Goal: Information Seeking & Learning: Learn about a topic

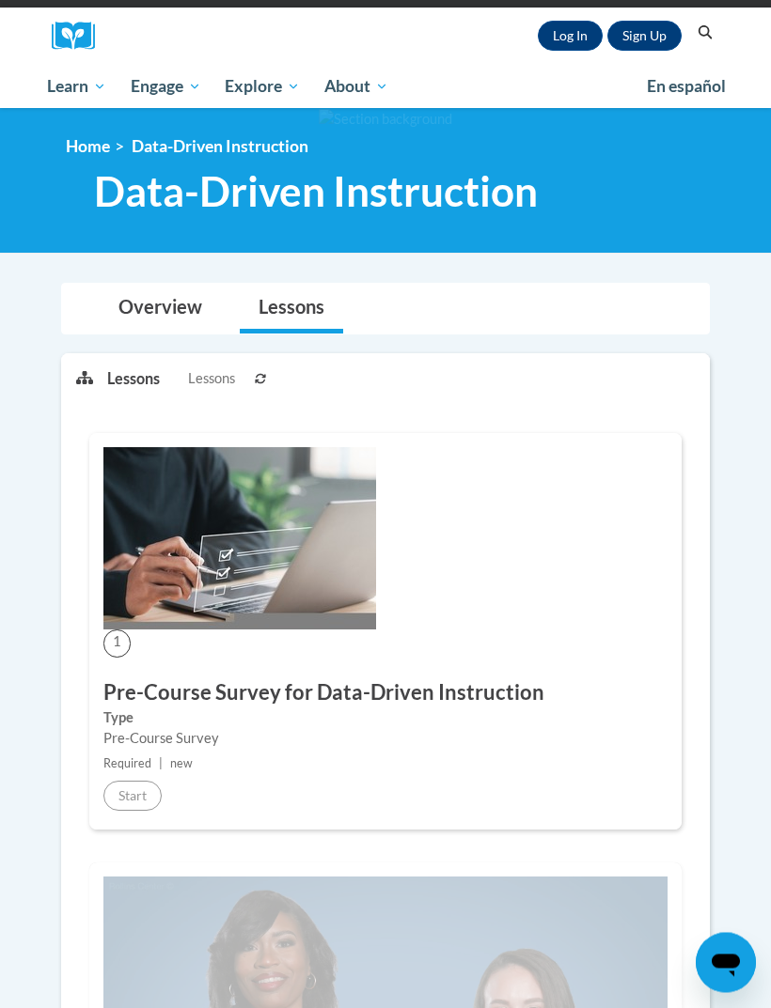
scroll to position [199, 0]
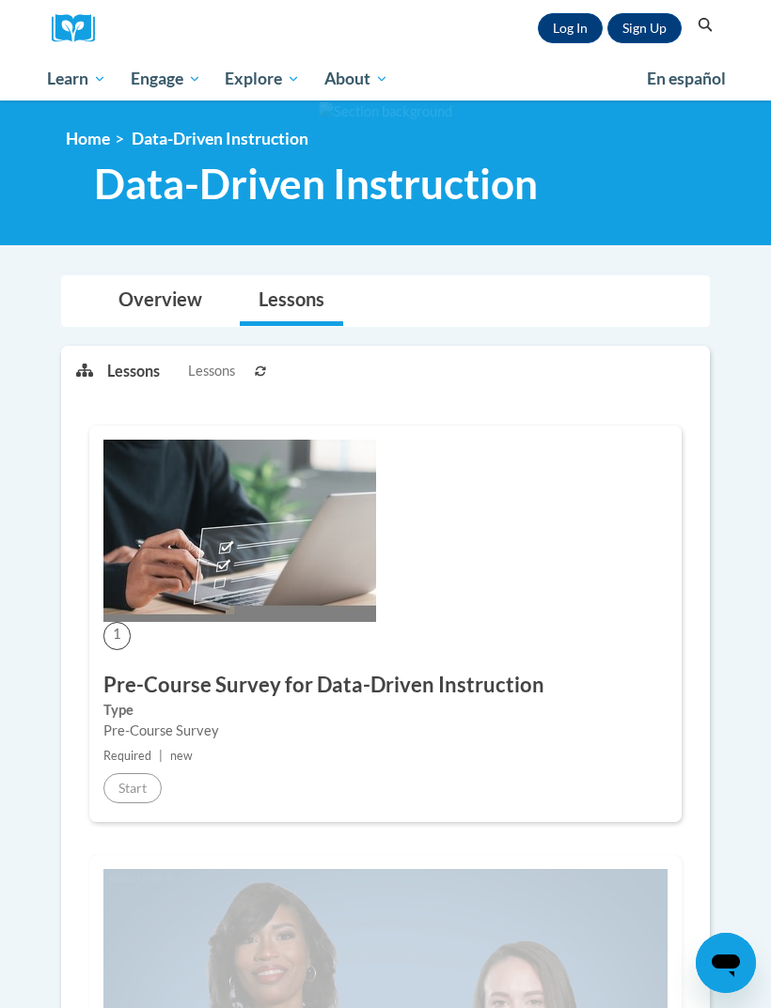
click at [454, 304] on div "Overview Lessons" at bounding box center [385, 301] width 618 height 50
click at [566, 19] on link "Log In" at bounding box center [570, 28] width 65 height 30
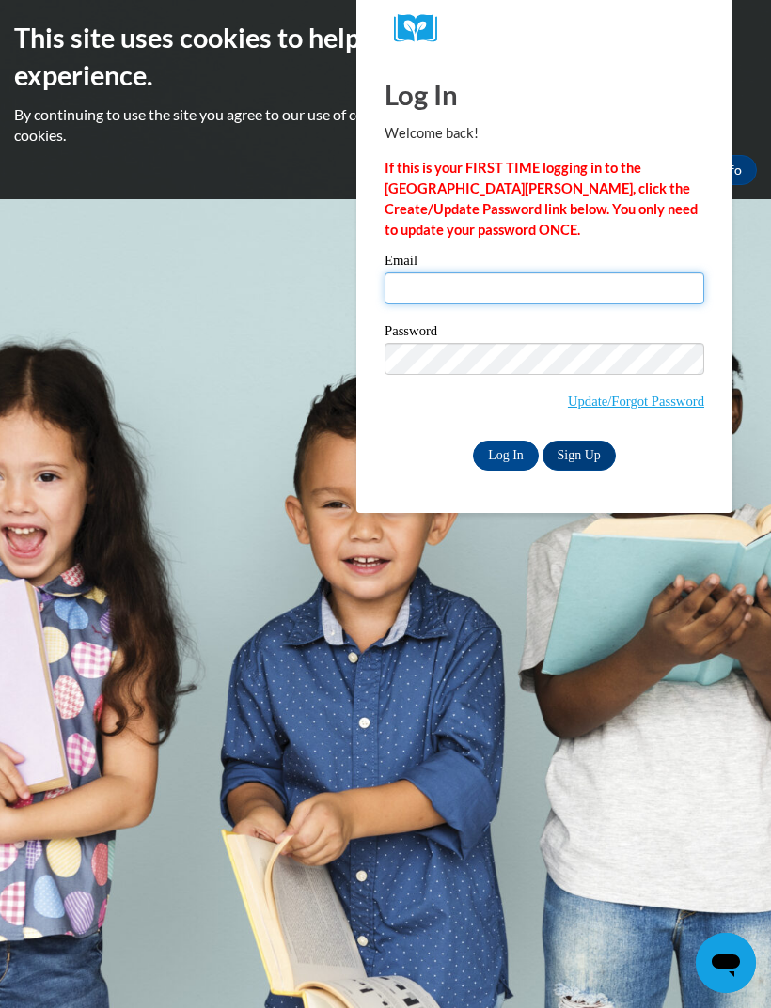
type input "benjaminlakescia@yahoo.com"
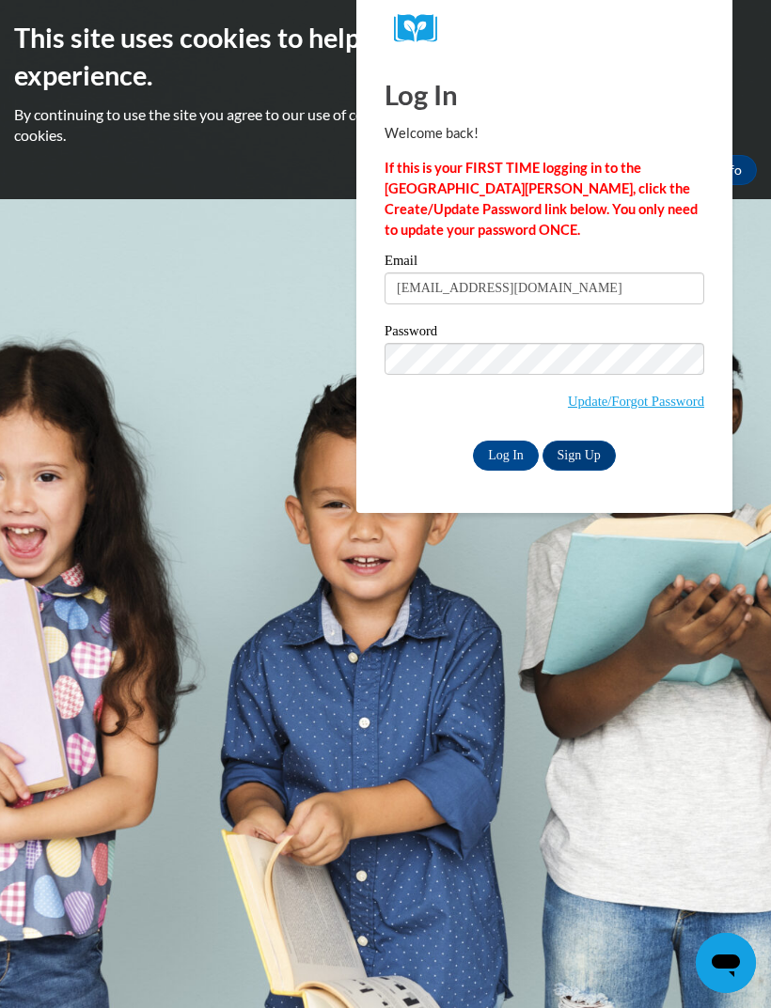
click at [506, 454] on input "Log In" at bounding box center [506, 456] width 66 height 30
click at [505, 460] on input "Log In" at bounding box center [506, 456] width 66 height 30
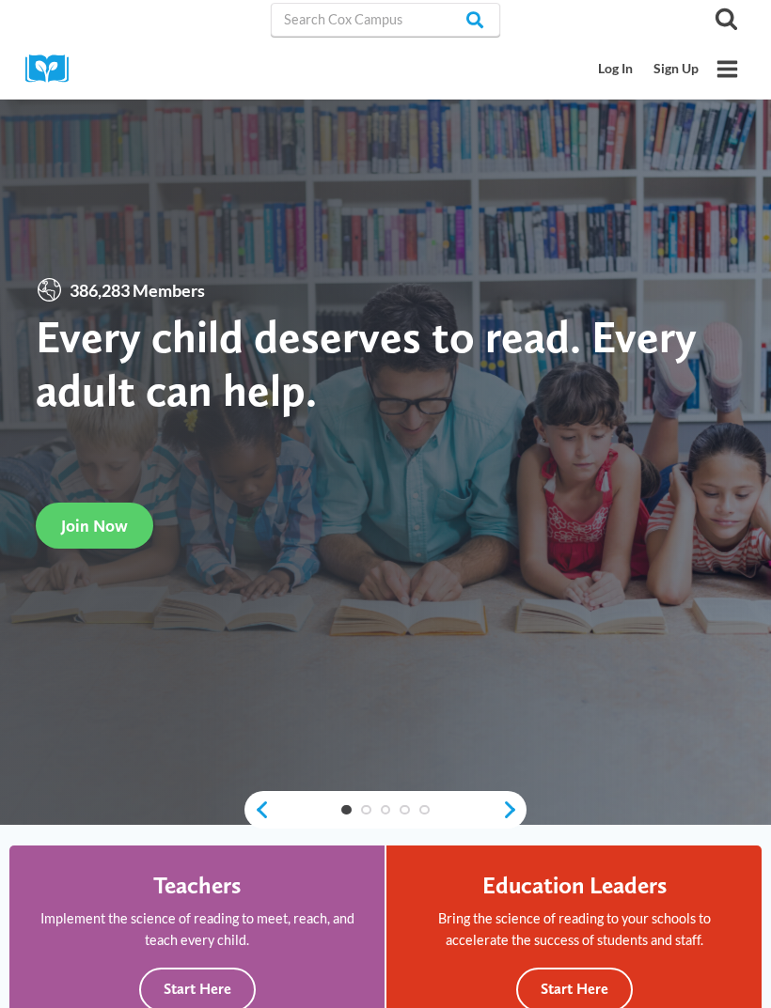
click at [600, 69] on link "Log In" at bounding box center [615, 69] width 55 height 35
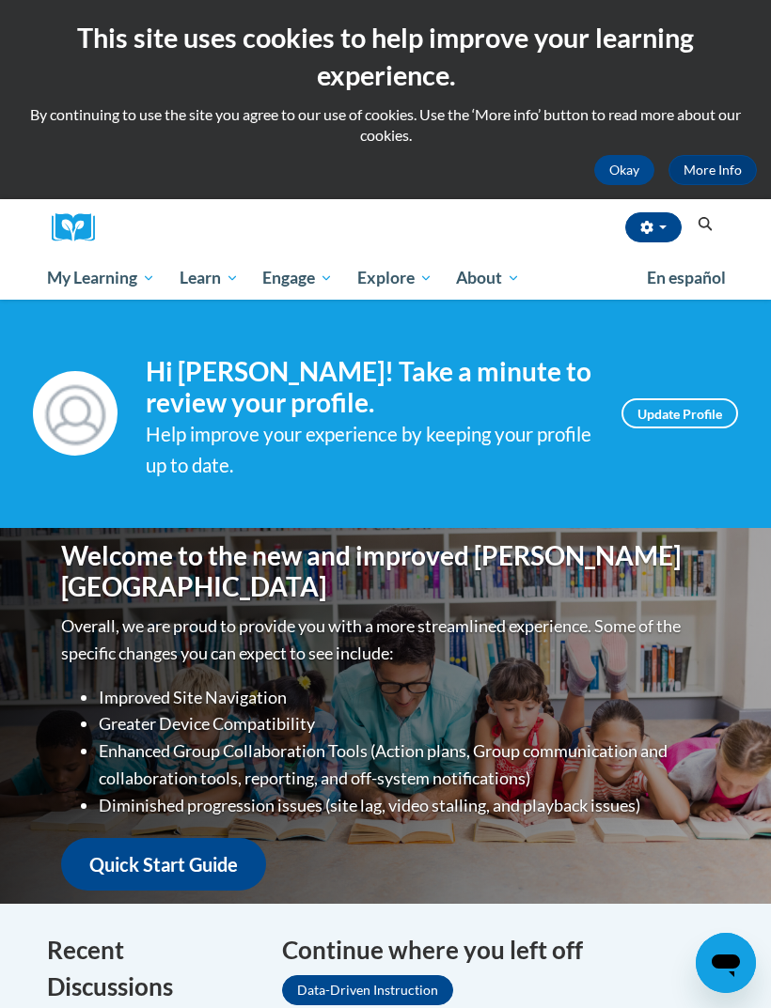
click at [0, 0] on span "My Course Progress" at bounding box center [0, 0] width 0 height 0
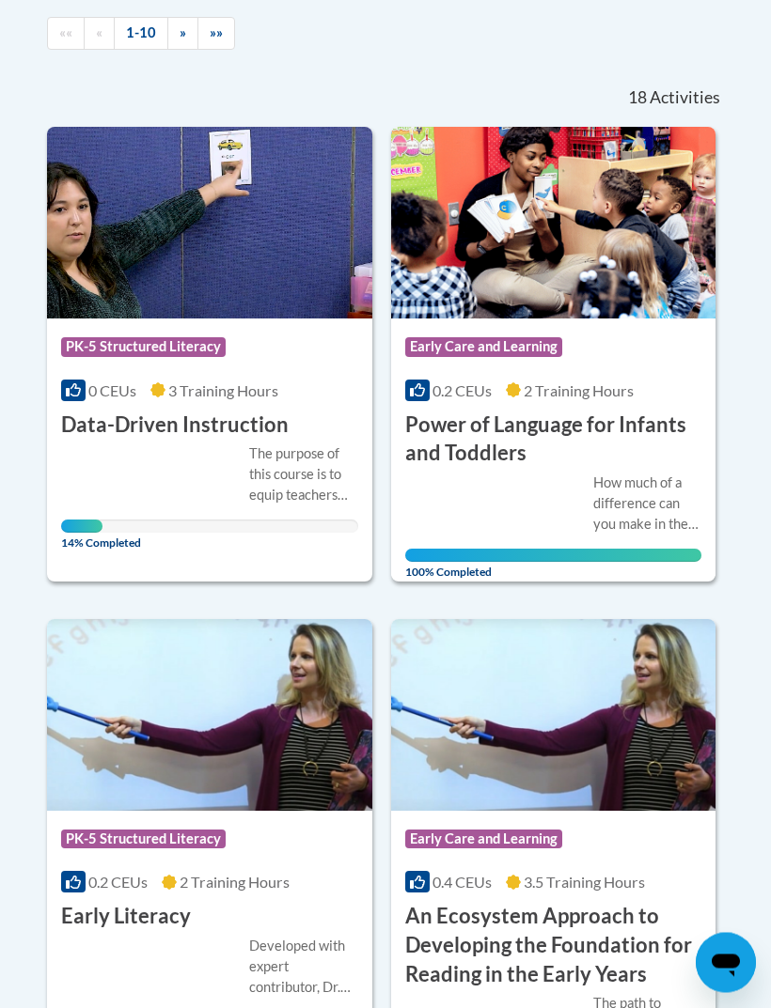
scroll to position [479, 0]
click at [172, 383] on span "3 Training Hours" at bounding box center [223, 391] width 110 height 18
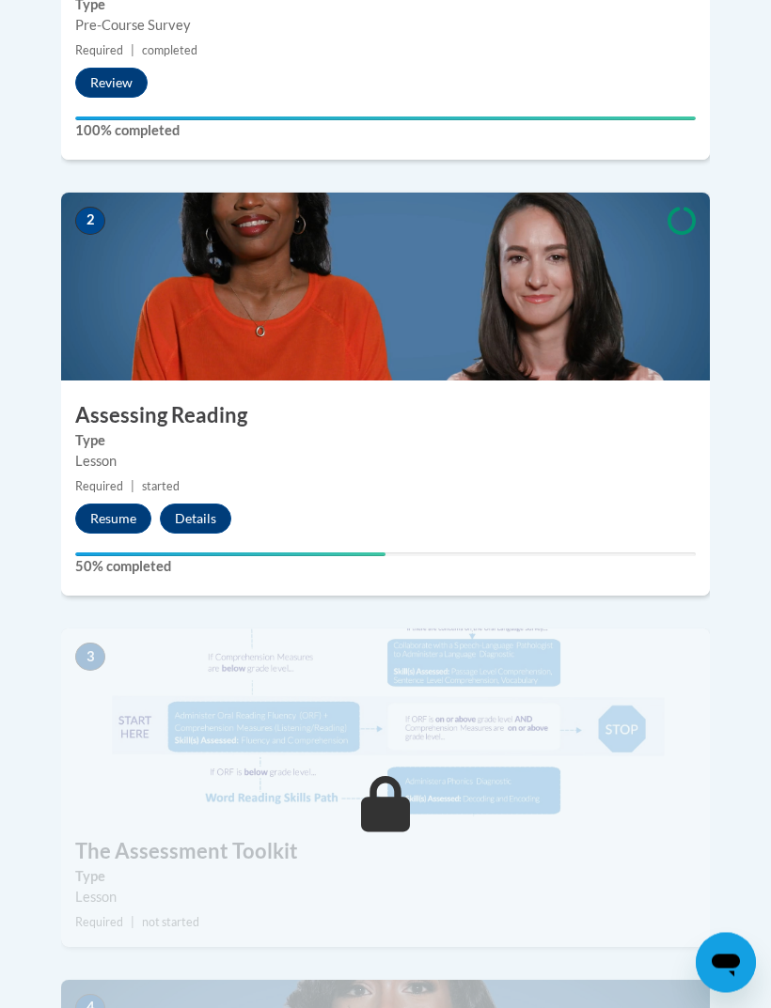
scroll to position [1037, 0]
click at [133, 504] on button "Resume" at bounding box center [113, 519] width 76 height 30
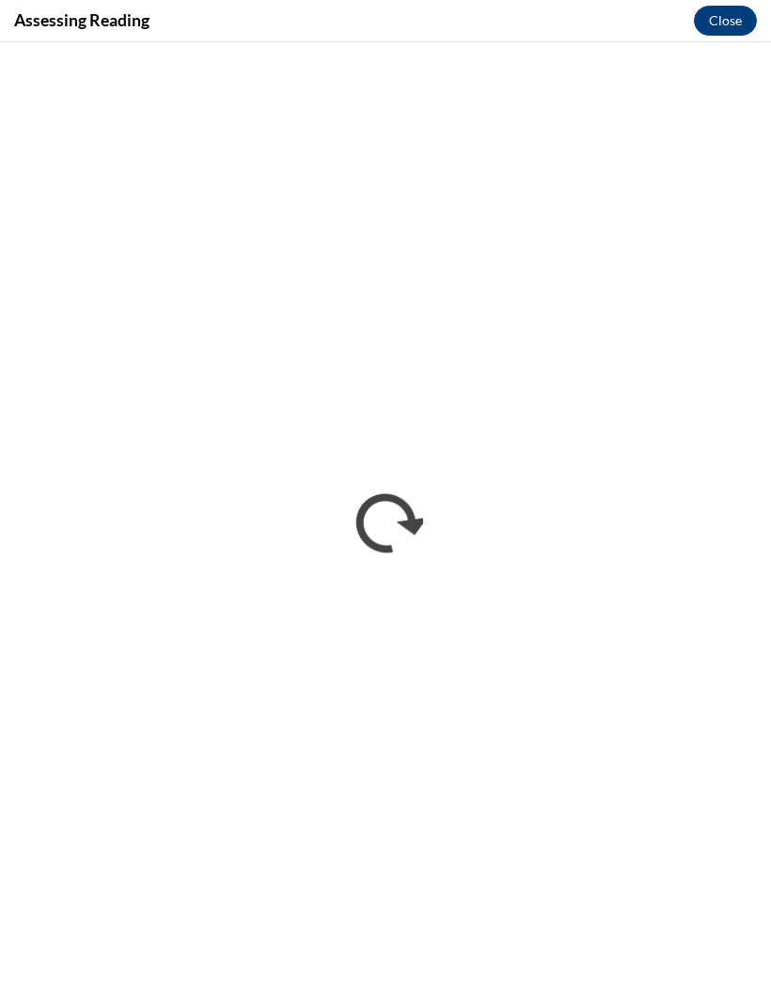
scroll to position [0, 0]
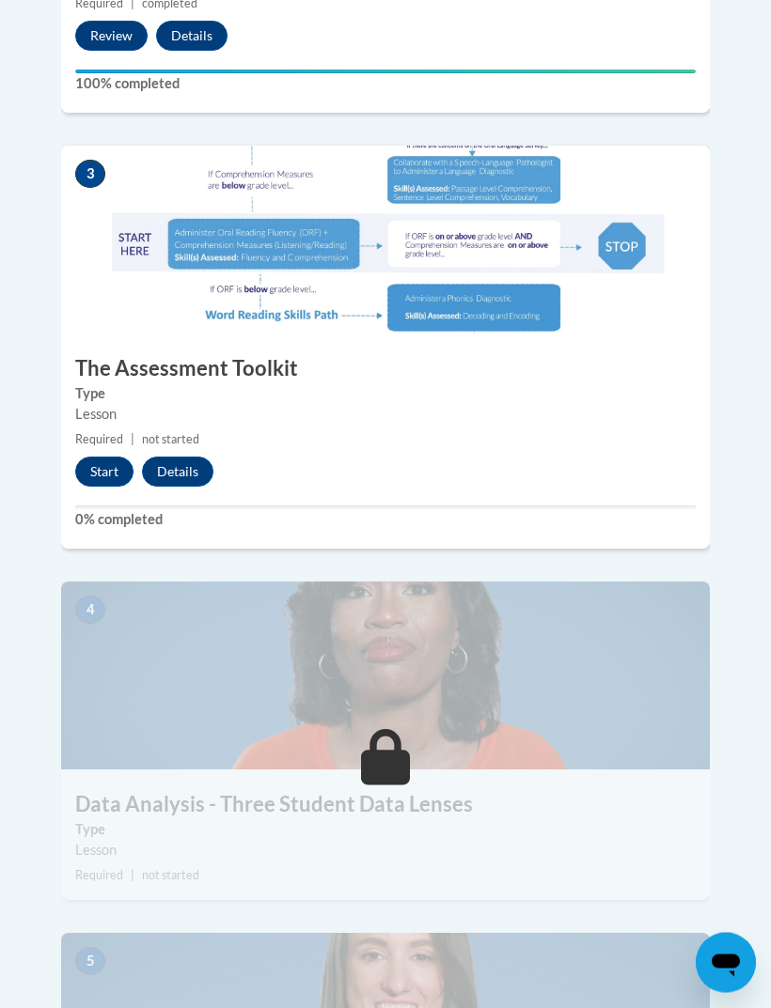
scroll to position [1519, 0]
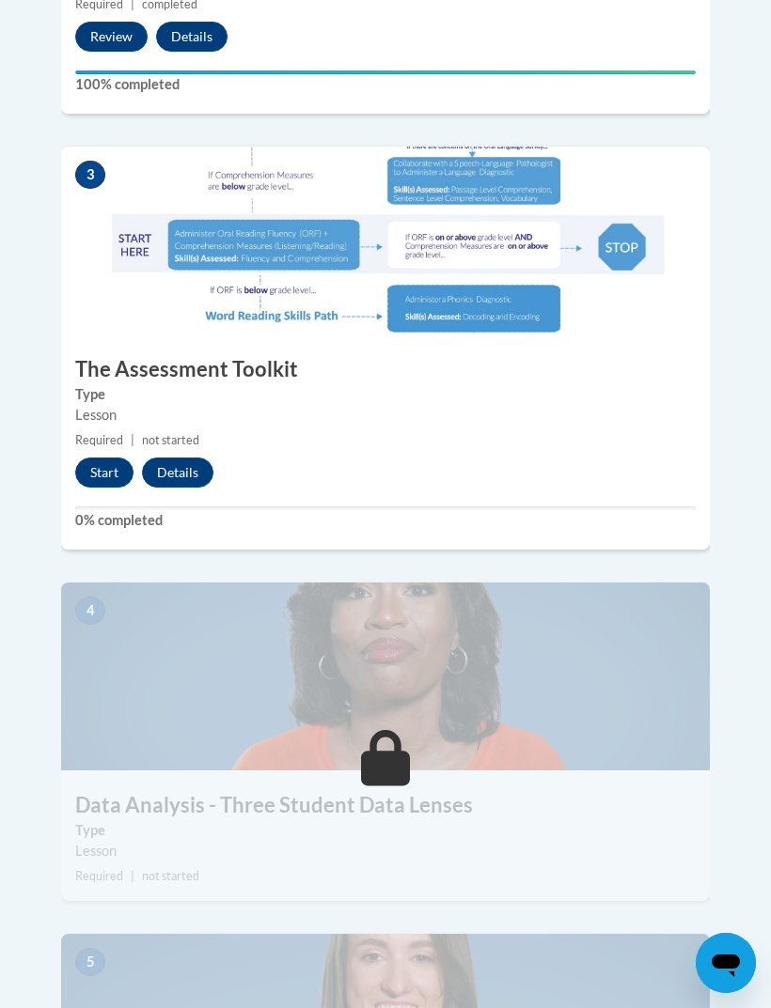
click at [94, 458] on button "Start" at bounding box center [104, 473] width 58 height 30
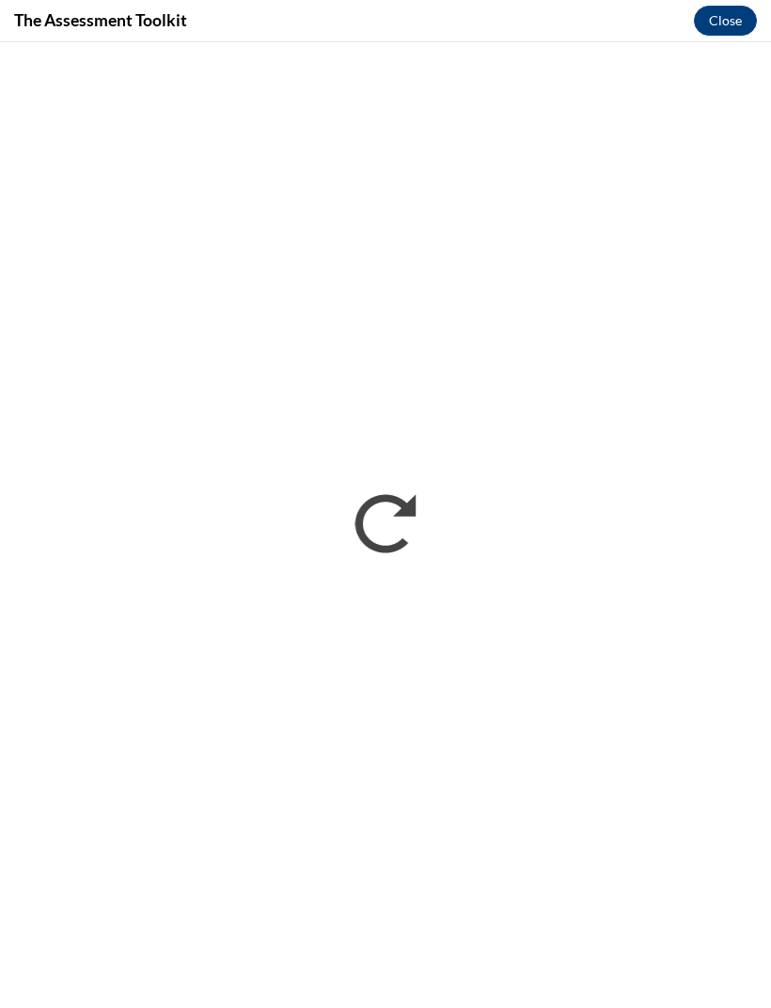
scroll to position [0, 0]
